Goal: Transaction & Acquisition: Purchase product/service

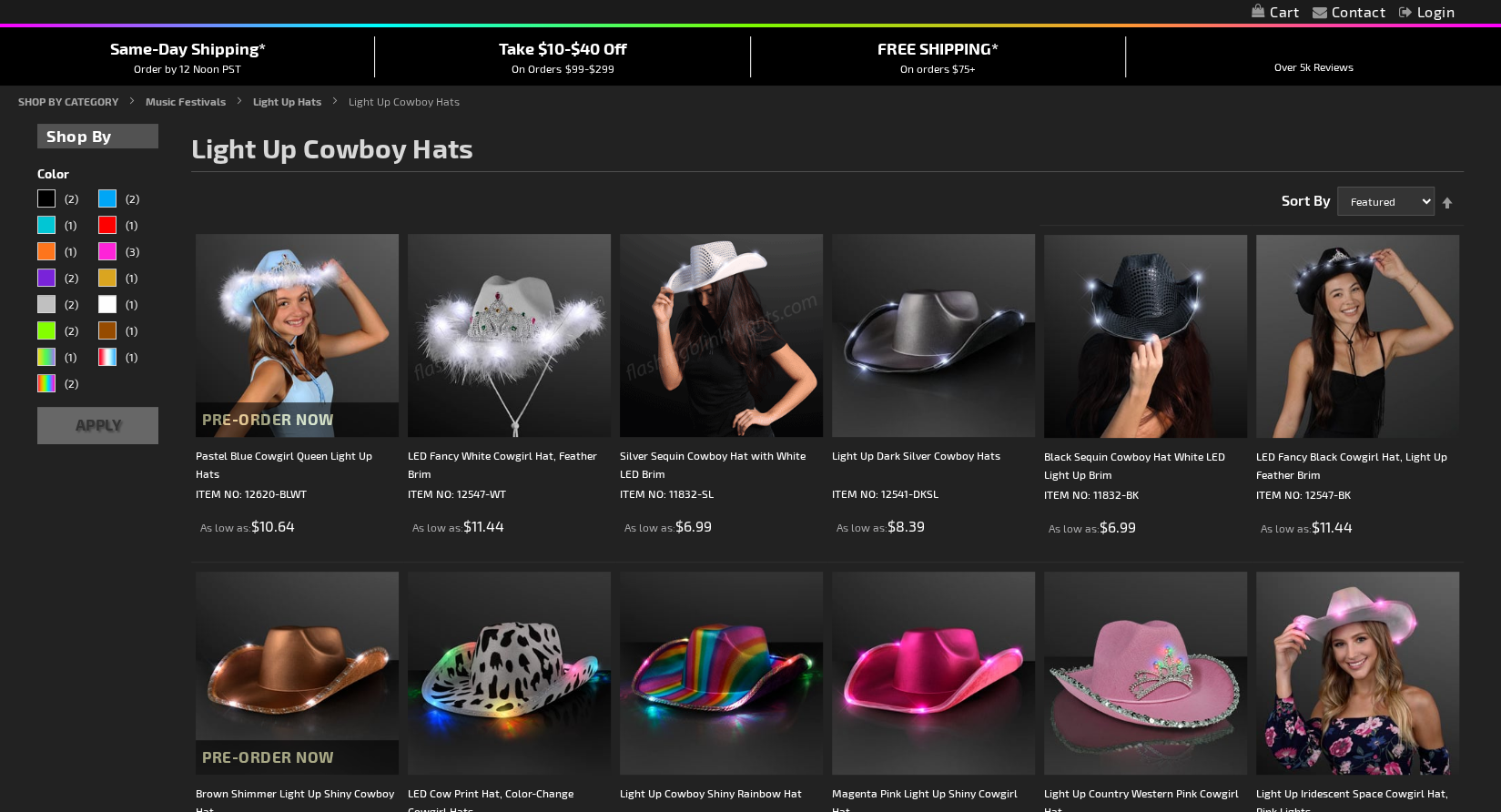
scroll to position [160, 0]
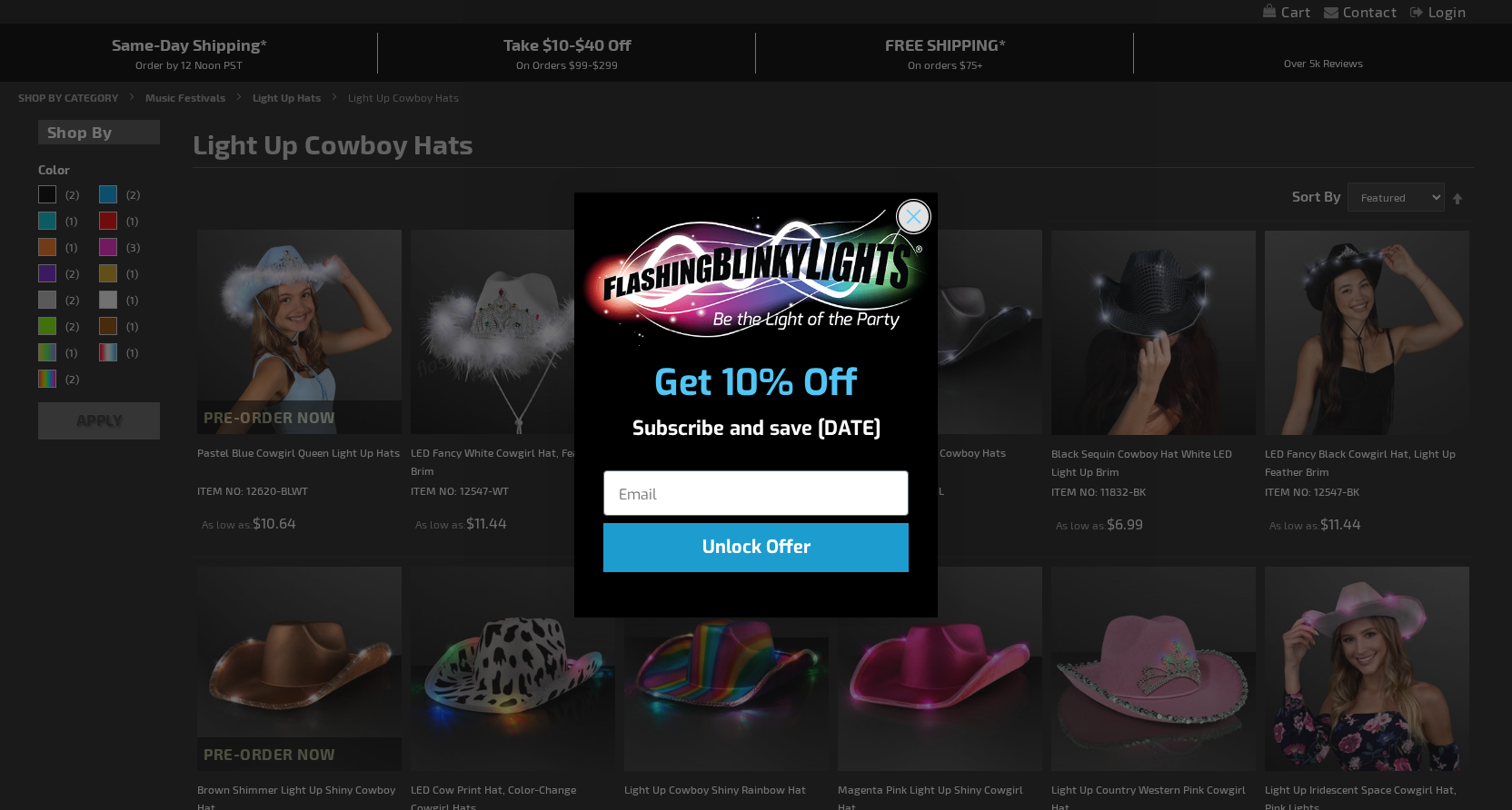
click at [919, 210] on icon "Close dialog" at bounding box center [914, 216] width 13 height 13
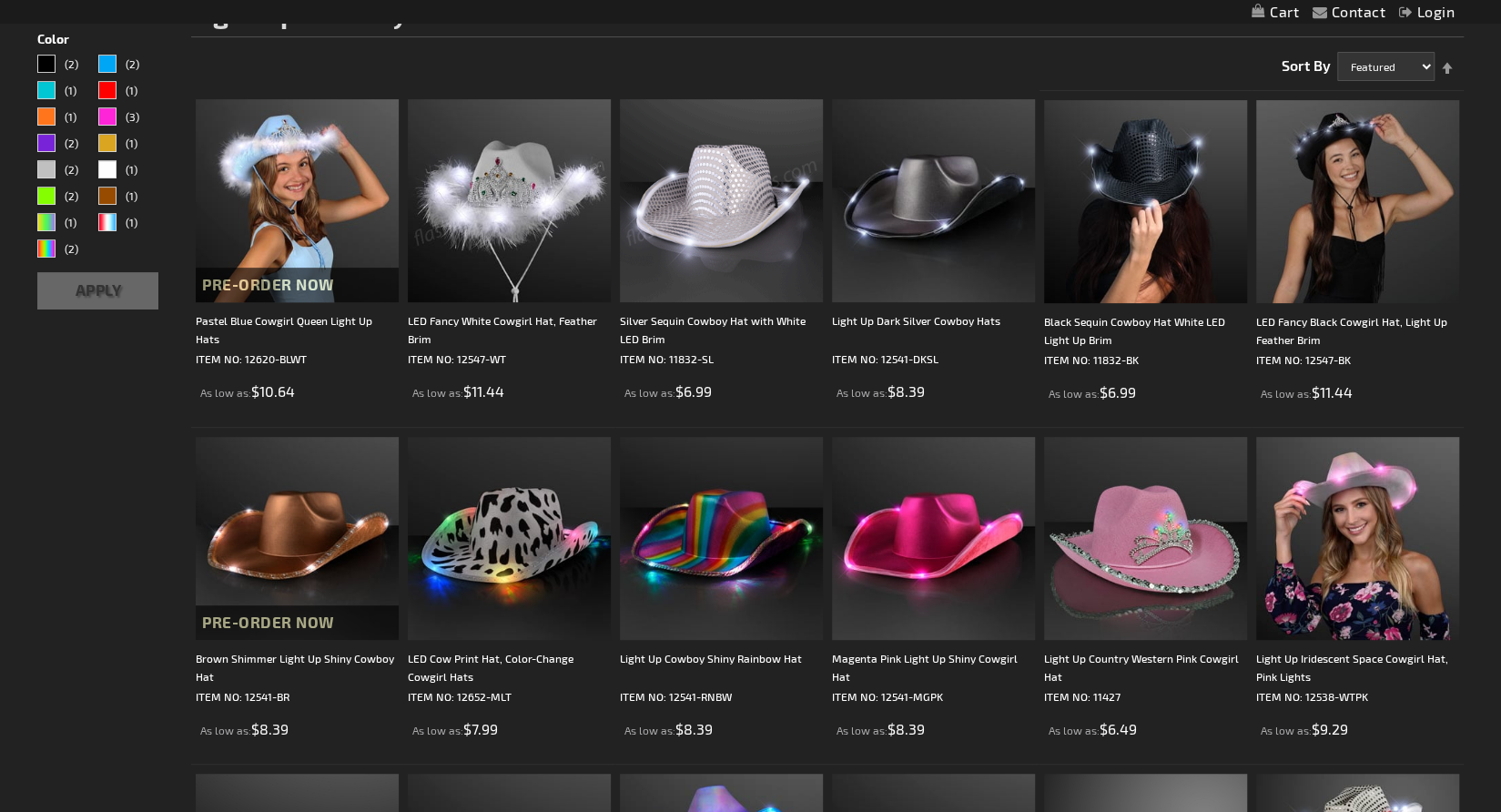
scroll to position [289, 0]
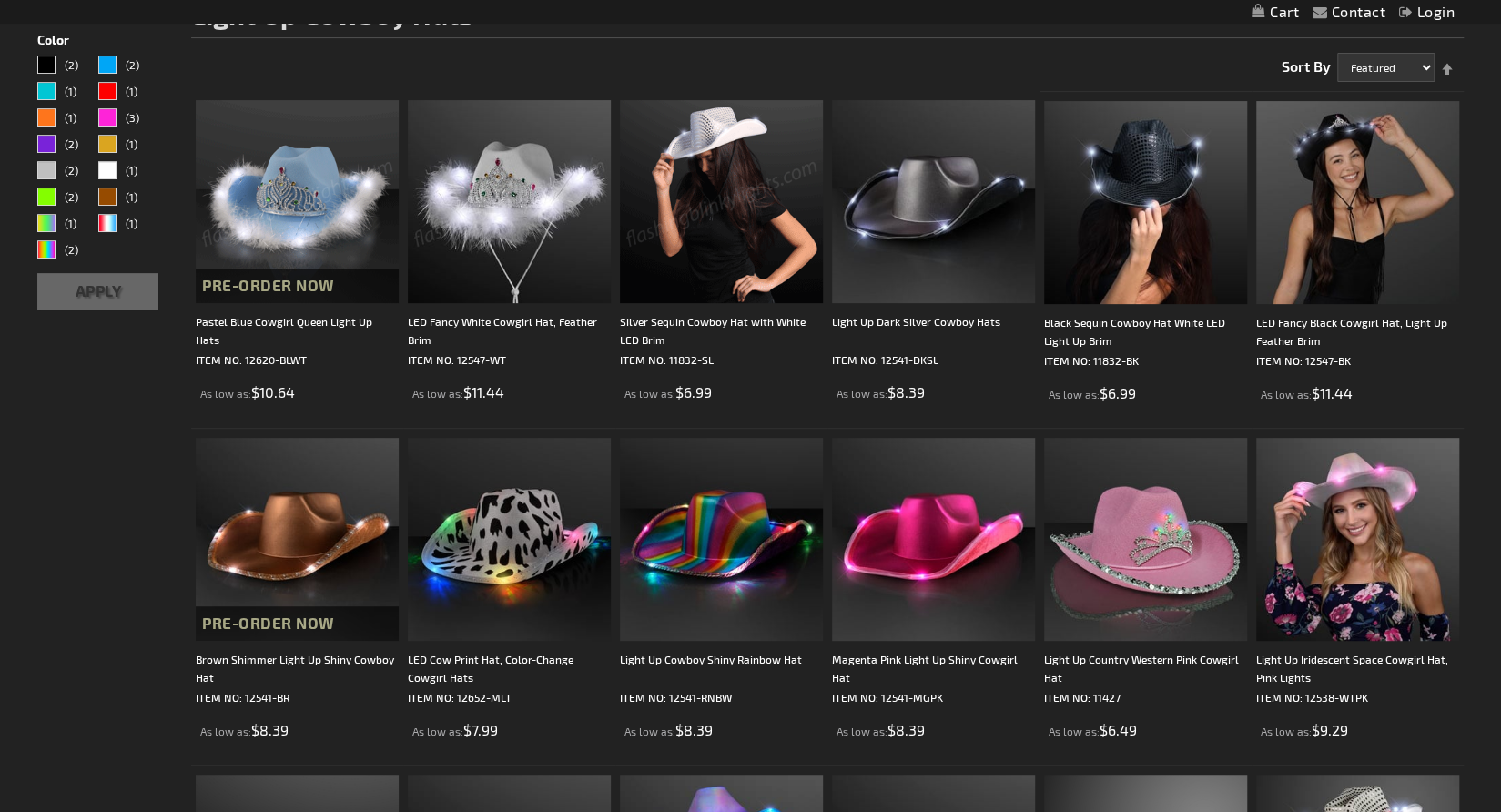
click at [686, 221] on img at bounding box center [721, 201] width 203 height 203
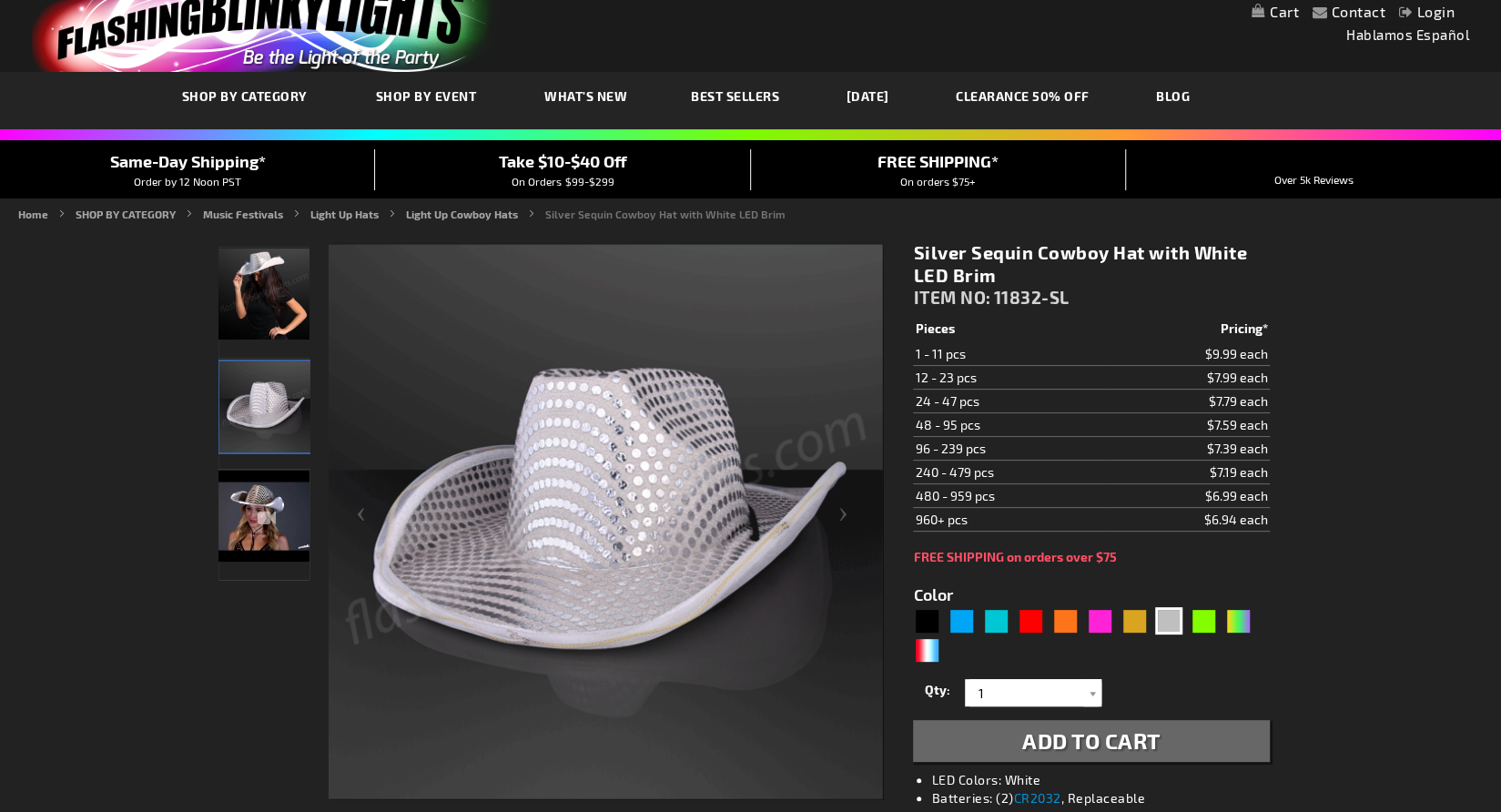
scroll to position [206, 0]
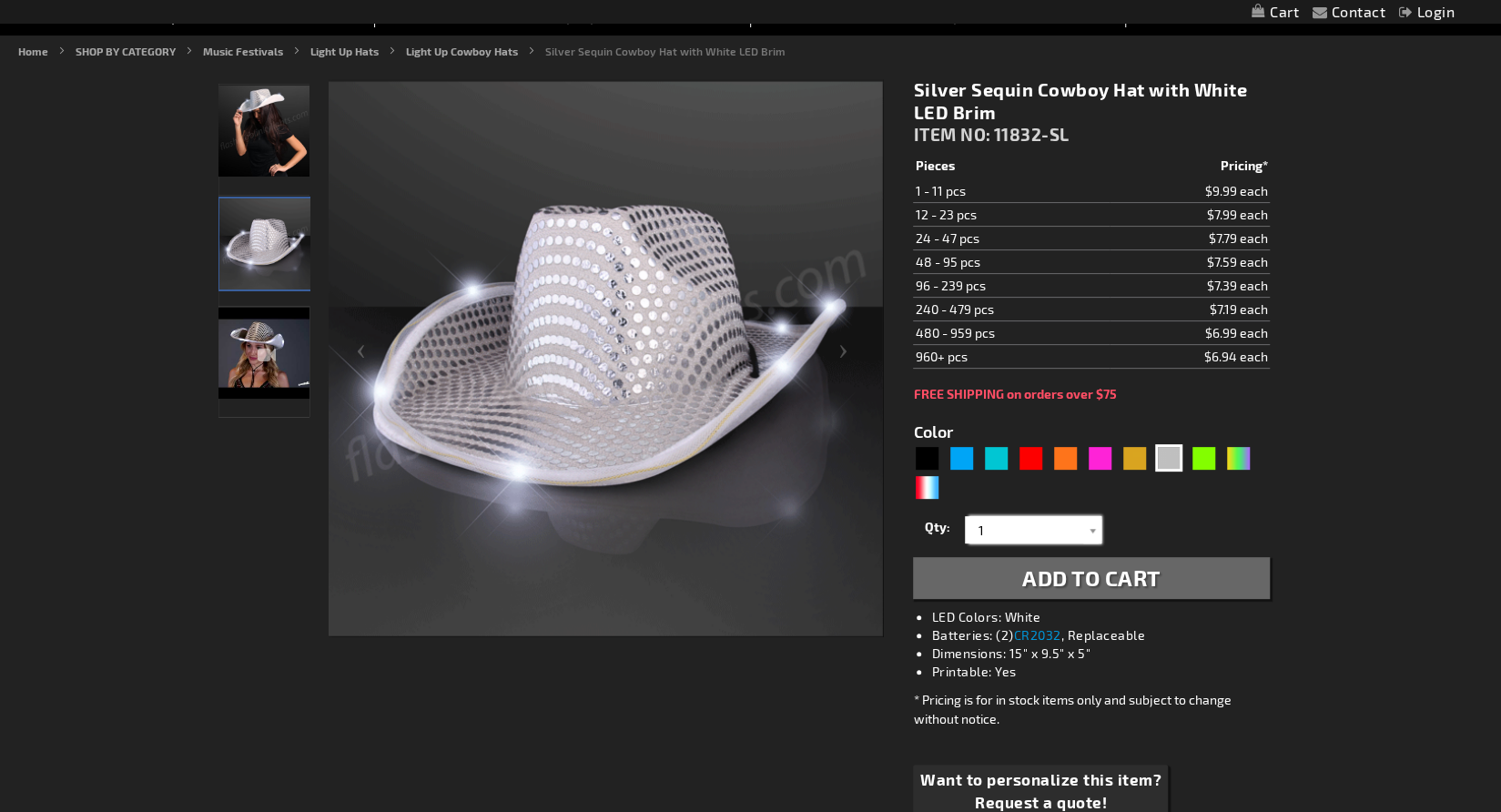
click at [1048, 530] on input "1" at bounding box center [1036, 529] width 132 height 28
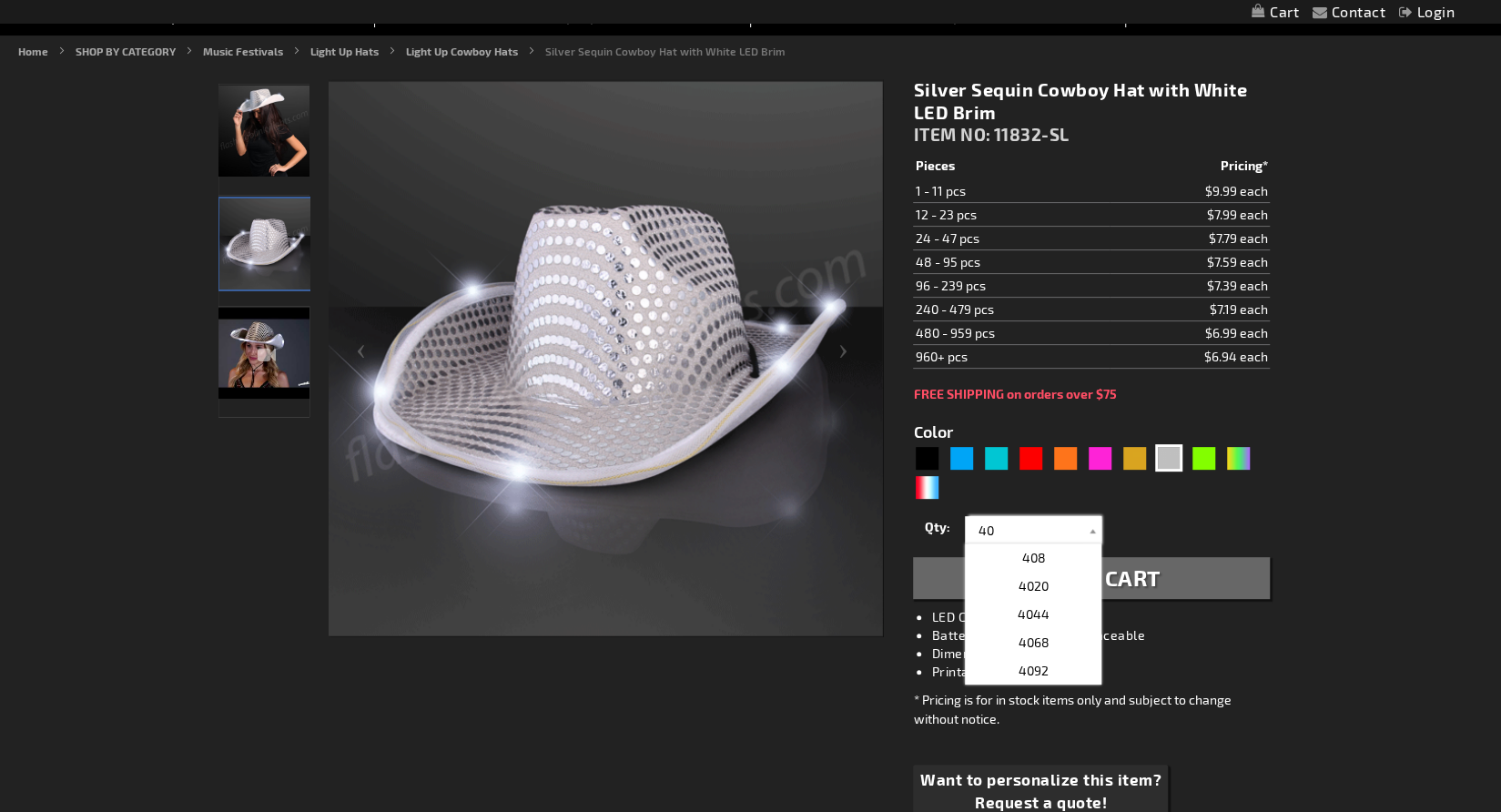
type input "40"
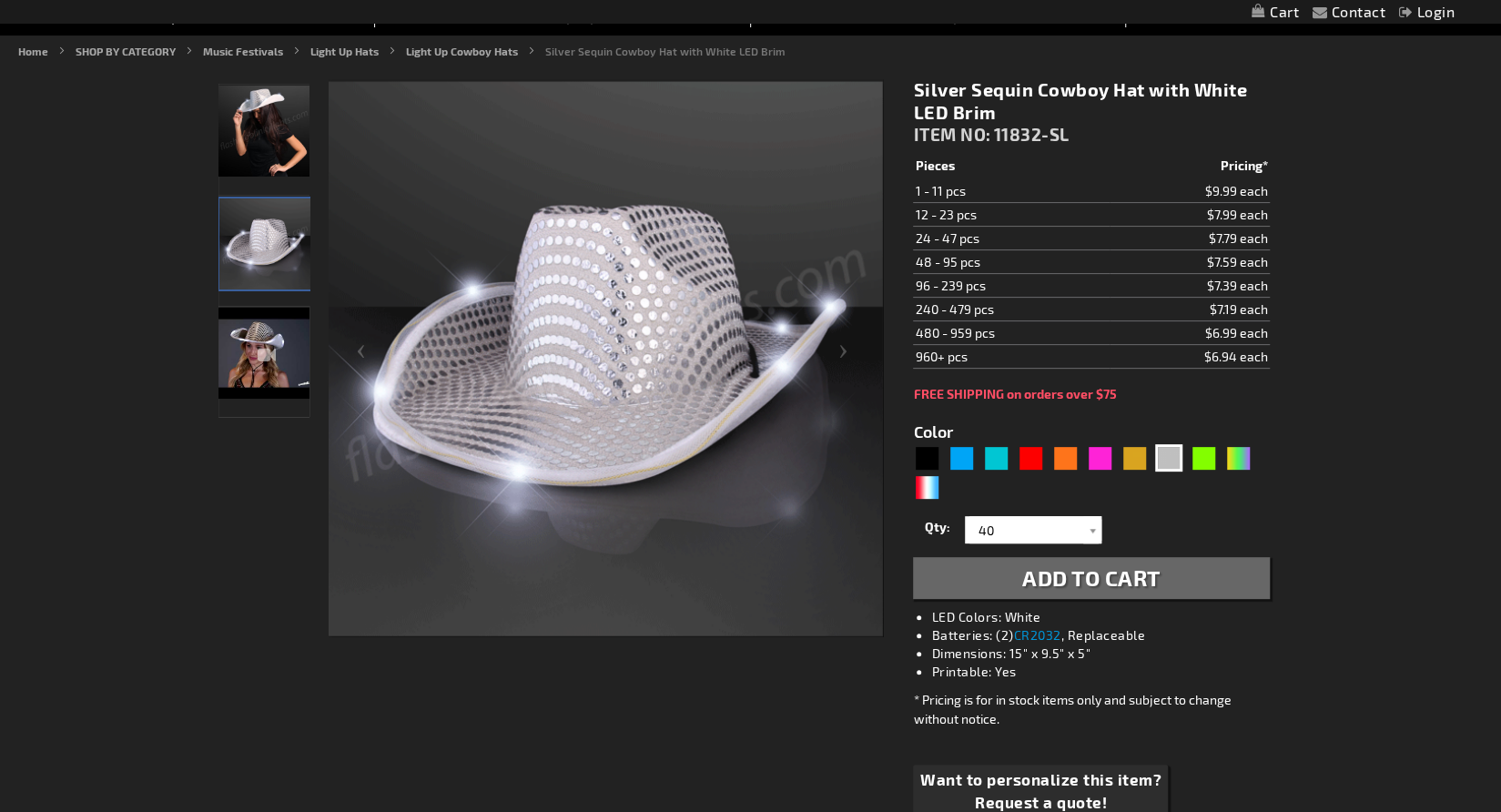
click at [1100, 570] on span "Add to Cart" at bounding box center [1091, 577] width 139 height 27
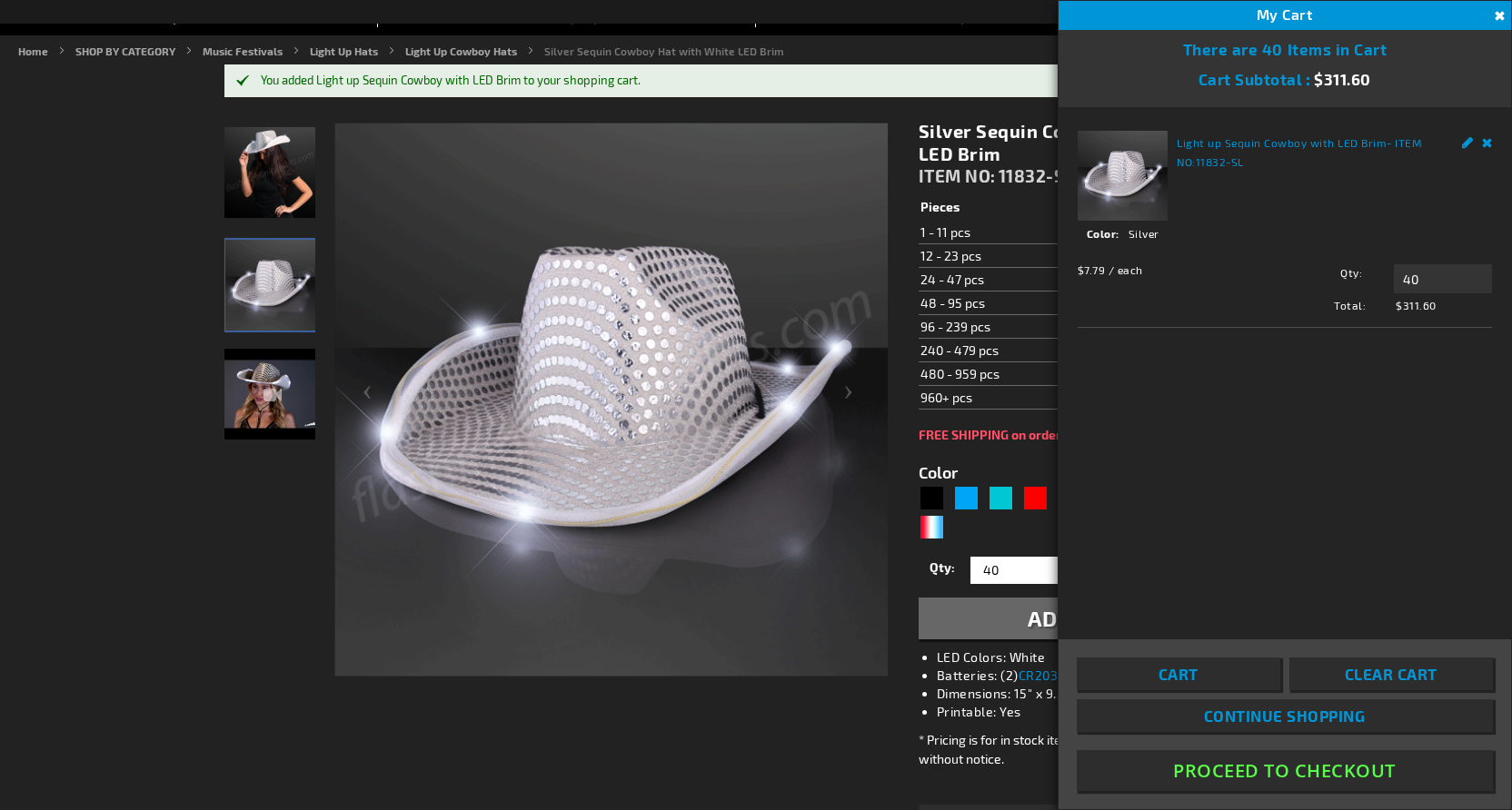
click at [235, 540] on div at bounding box center [269, 398] width 91 height 556
